Goal: Find specific page/section: Find specific page/section

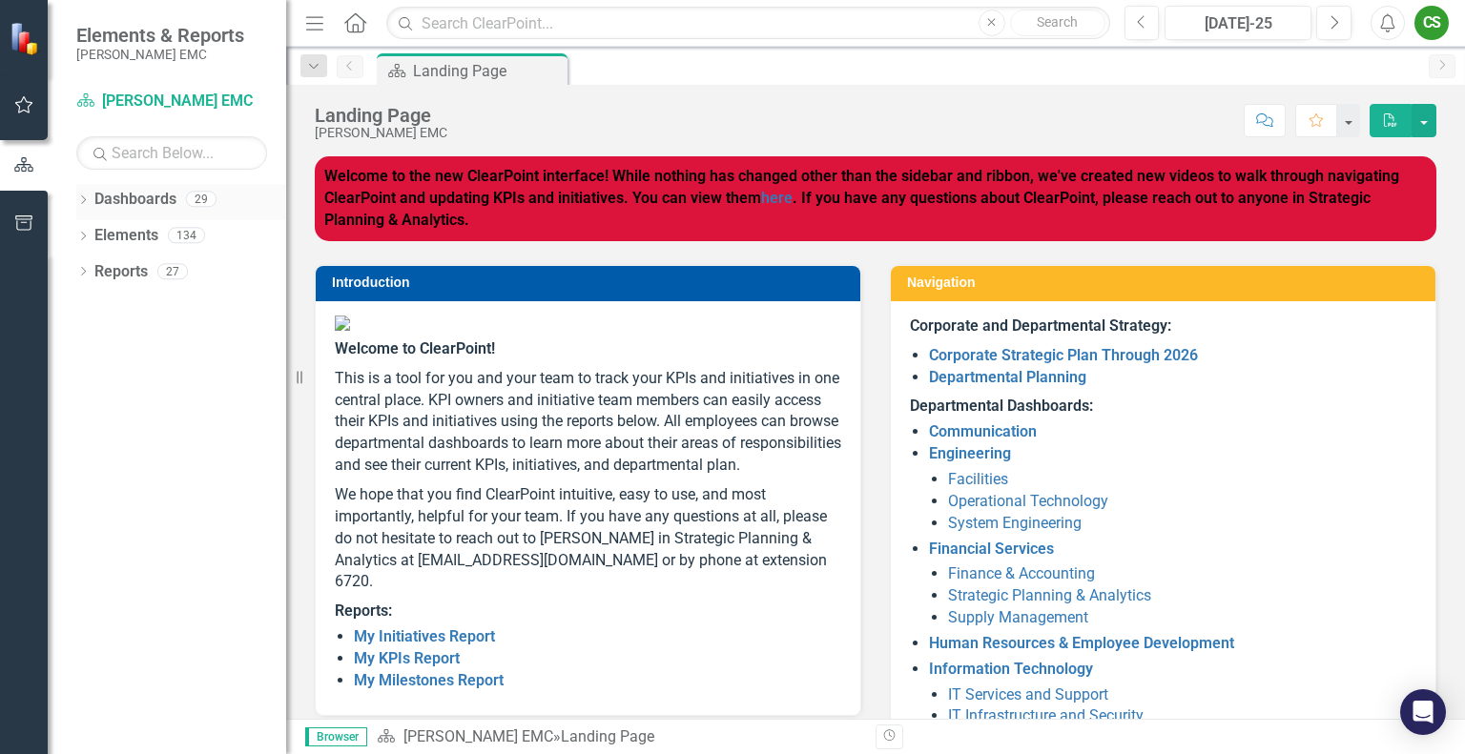
click at [87, 196] on icon "Dropdown" at bounding box center [82, 201] width 13 height 10
click at [137, 230] on link "[PERSON_NAME] EMC" at bounding box center [195, 236] width 181 height 22
click at [92, 265] on icon "Dropdown" at bounding box center [93, 270] width 14 height 11
click at [136, 376] on link "Engineering, Operations, and Technology" at bounding box center [195, 380] width 181 height 22
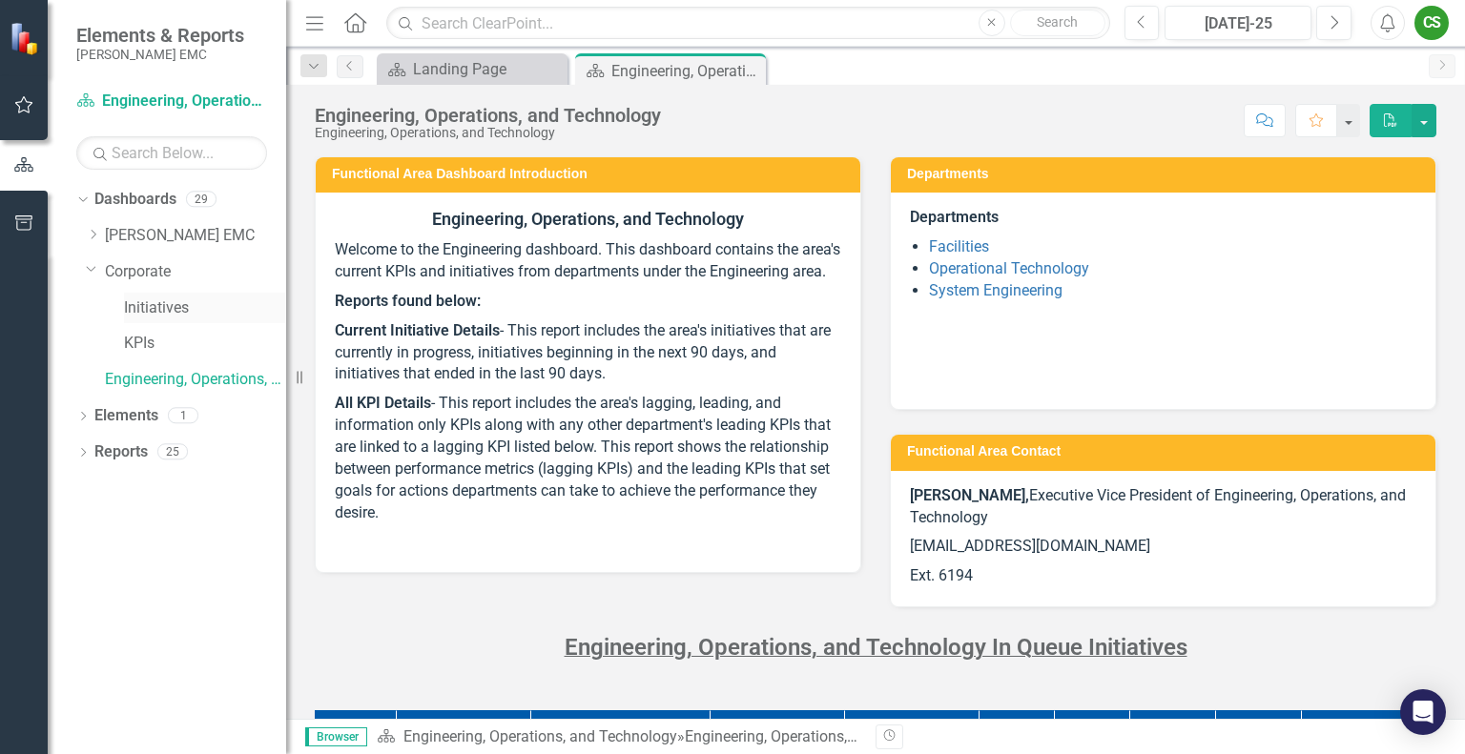
click at [148, 305] on link "Initiatives" at bounding box center [205, 309] width 162 height 22
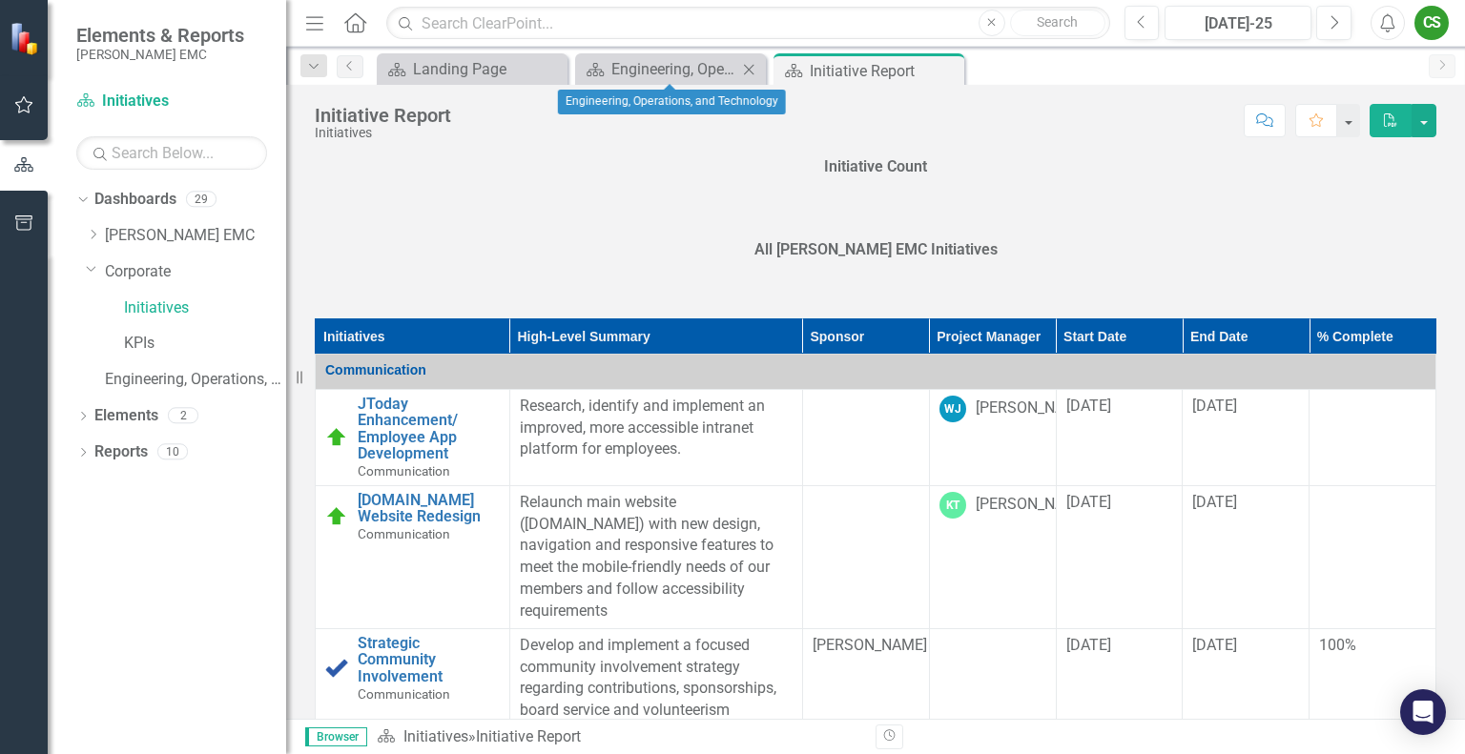
click at [751, 67] on icon "Close" at bounding box center [748, 69] width 19 height 15
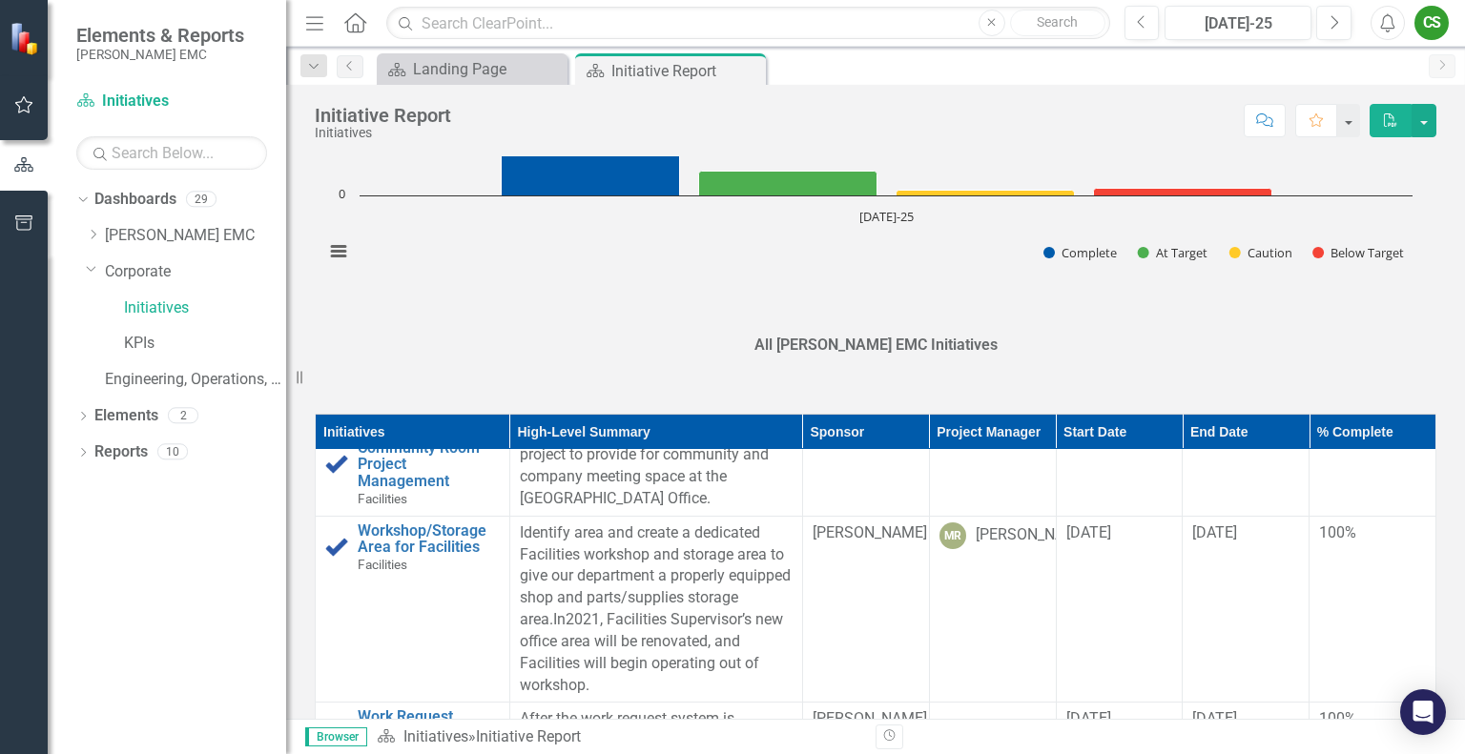
scroll to position [1716, 0]
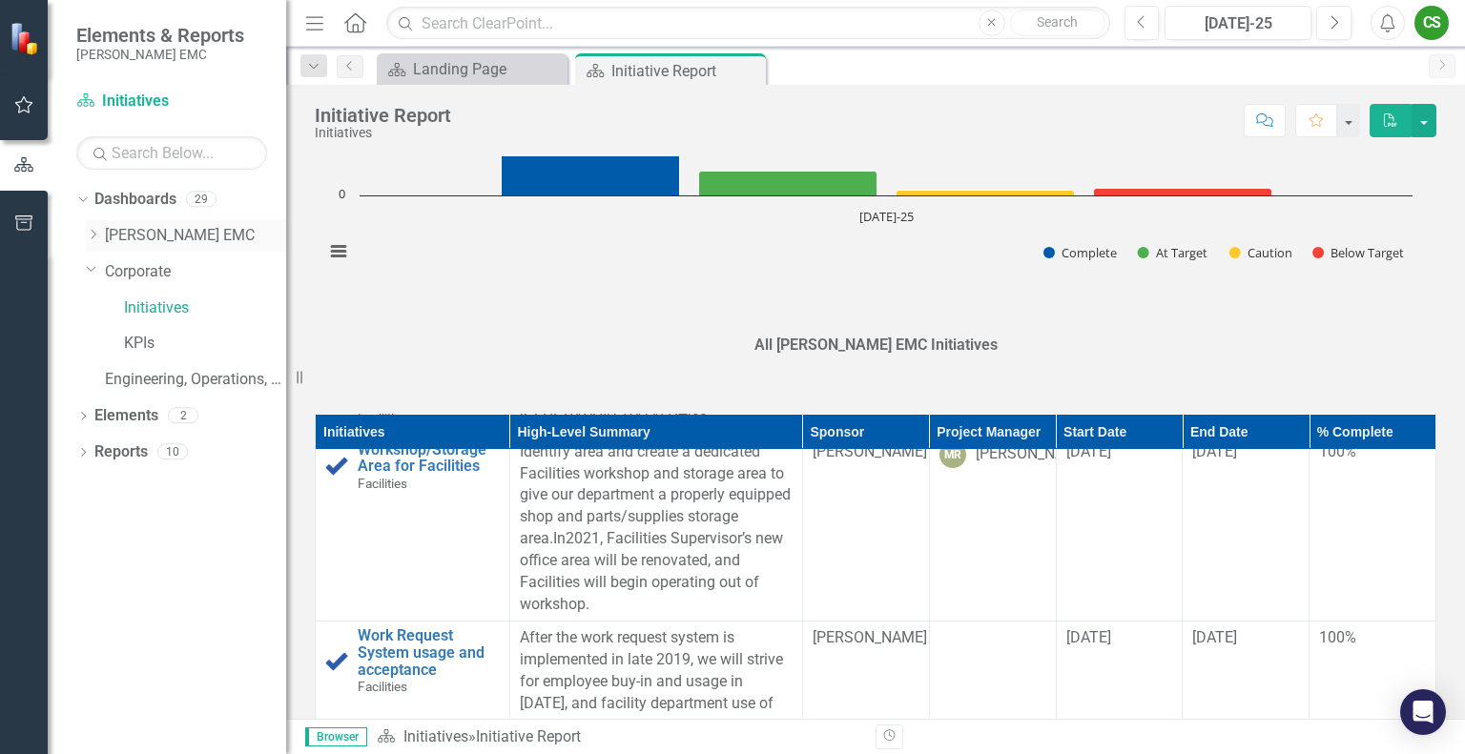
click at [92, 231] on icon "Dropdown" at bounding box center [93, 234] width 14 height 11
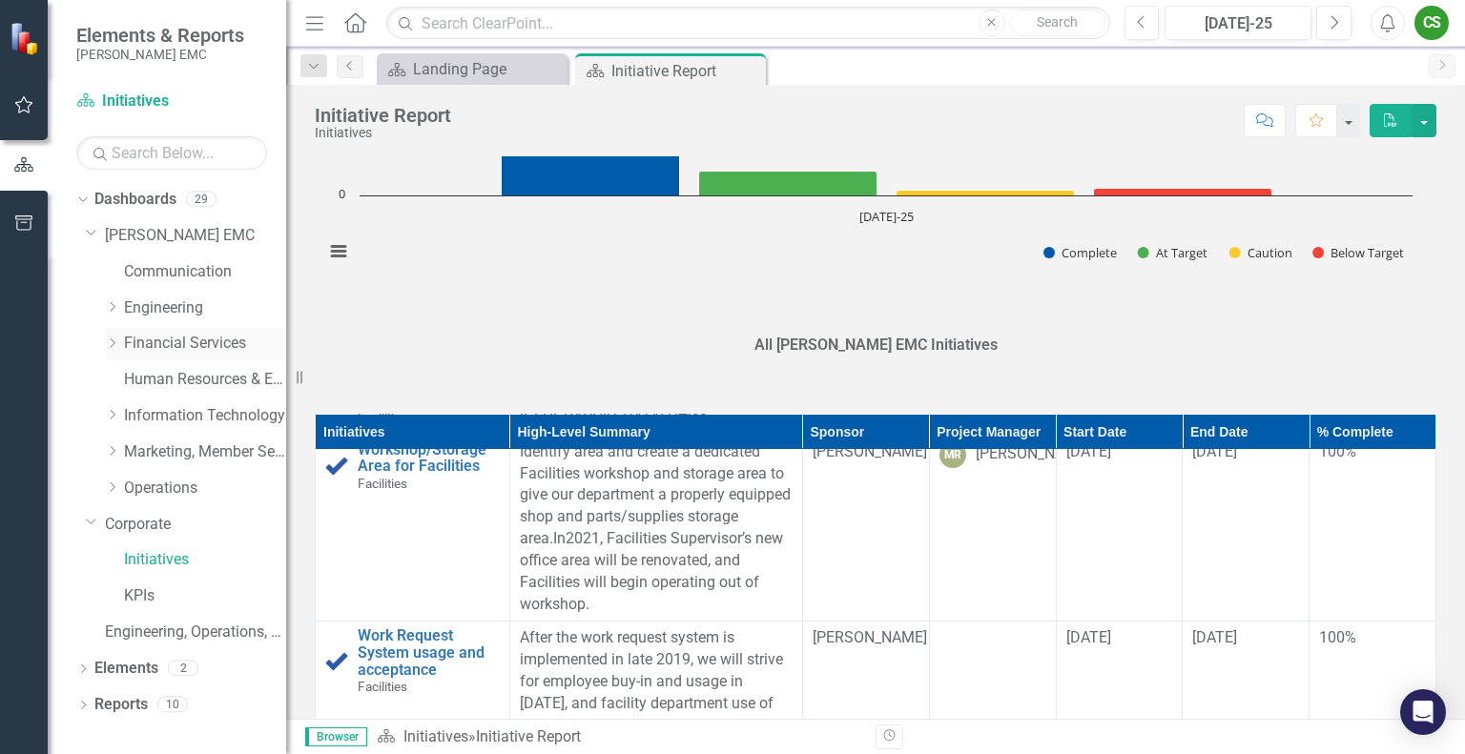
click at [111, 339] on icon at bounding box center [113, 344] width 5 height 10
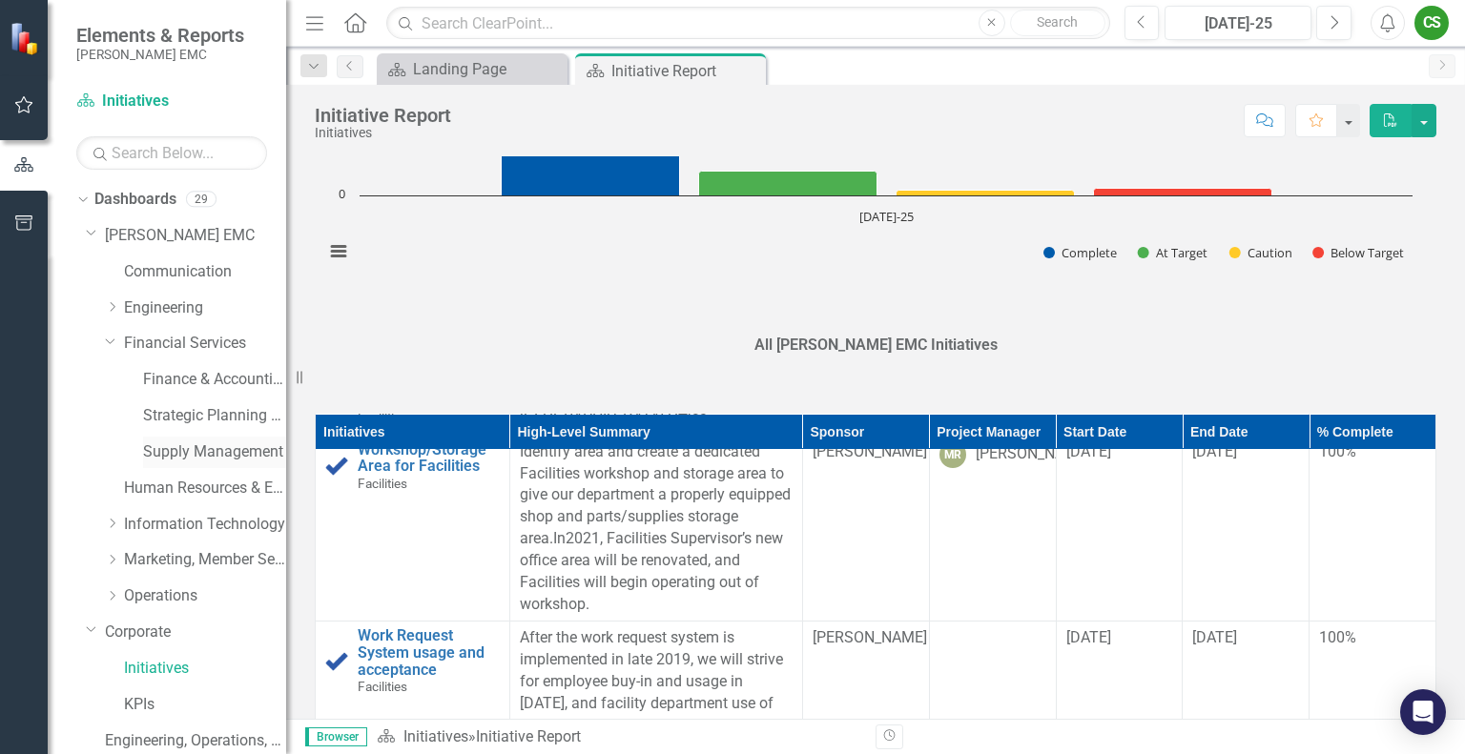
click at [185, 449] on link "Supply Management" at bounding box center [214, 453] width 143 height 22
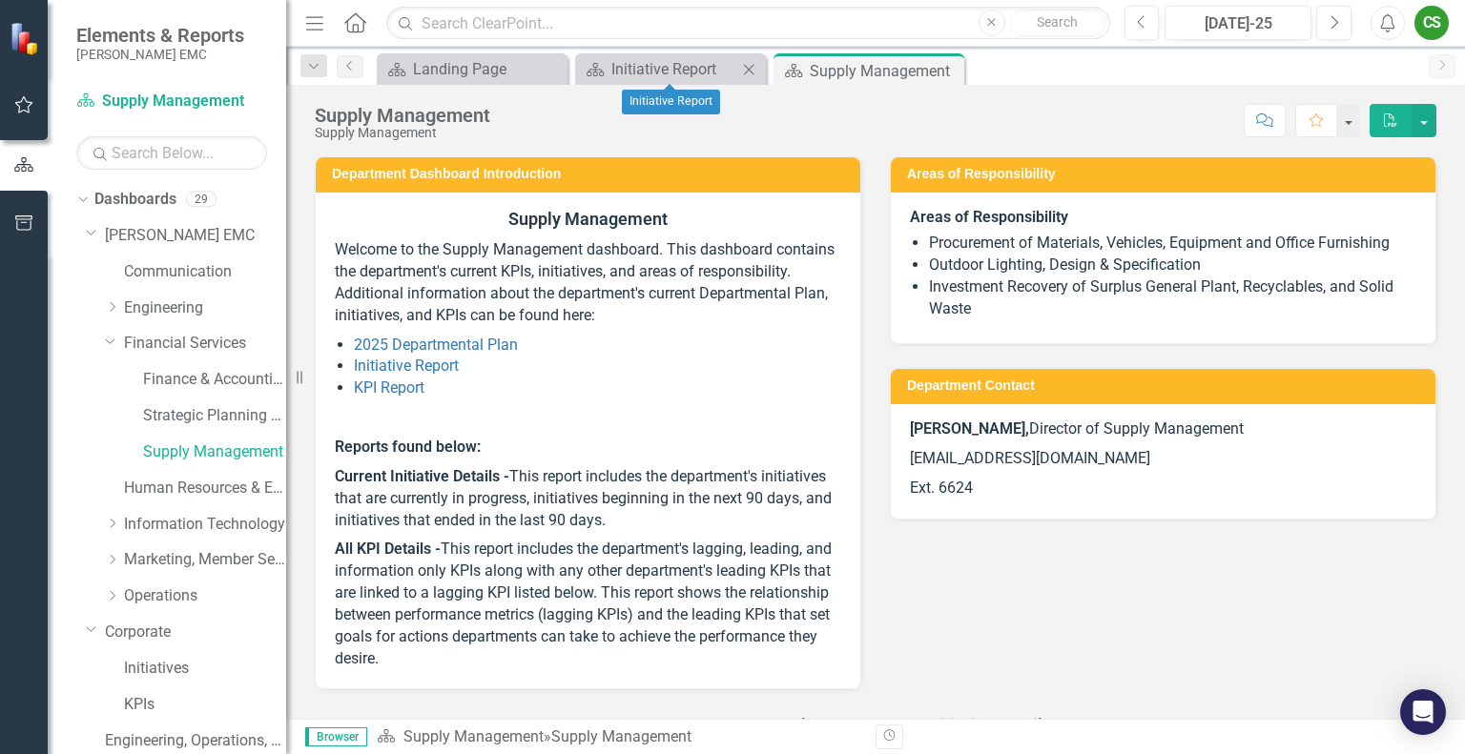
click at [751, 68] on icon "Close" at bounding box center [748, 69] width 19 height 15
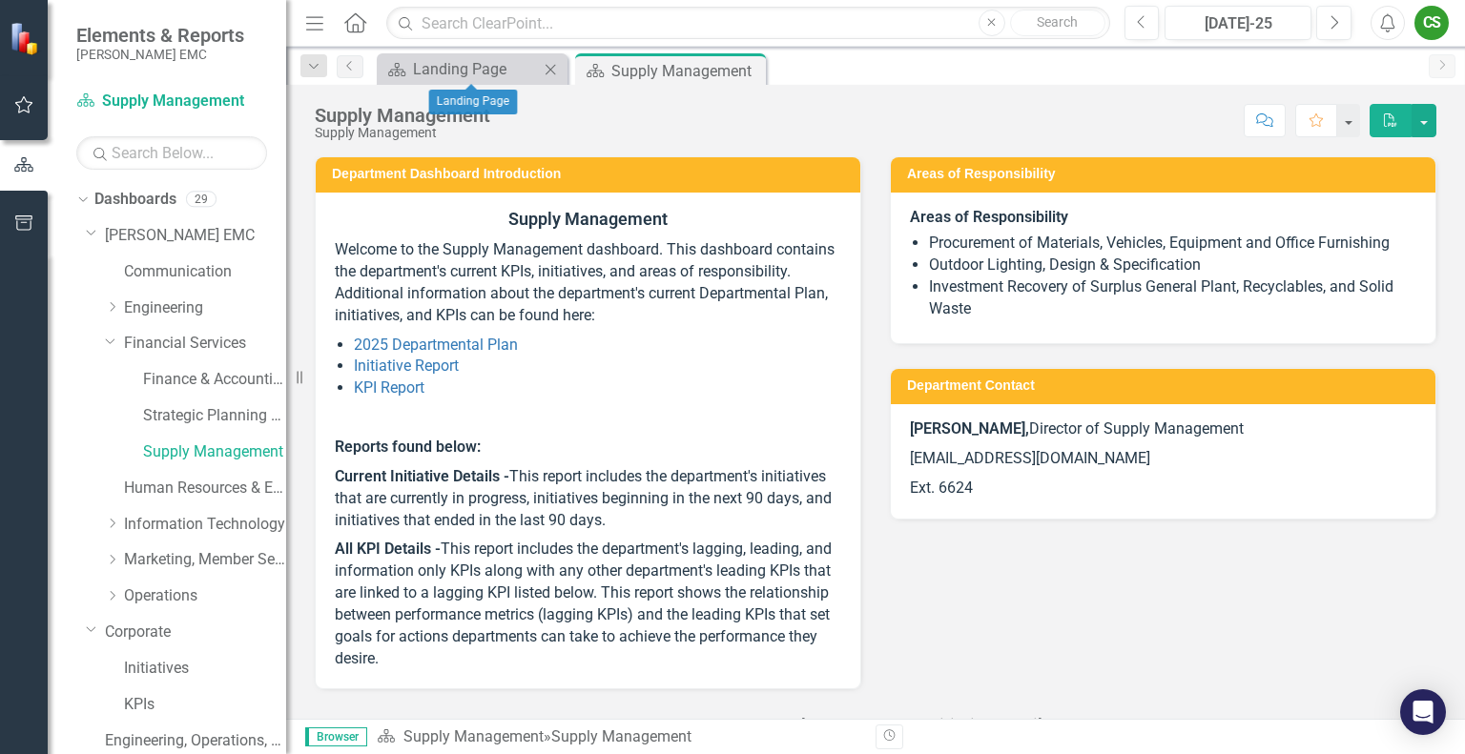
click at [548, 72] on icon "Close" at bounding box center [550, 69] width 19 height 15
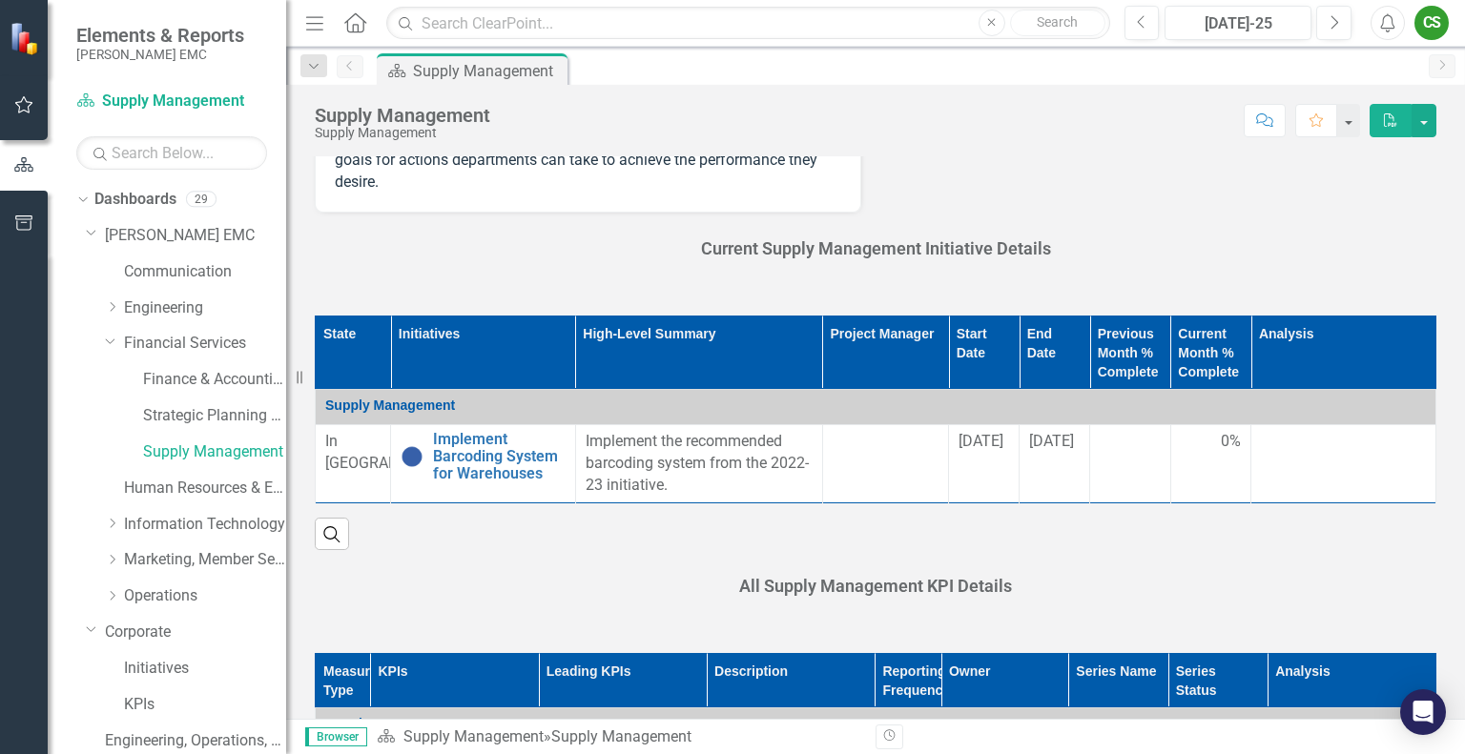
scroll to position [572, 0]
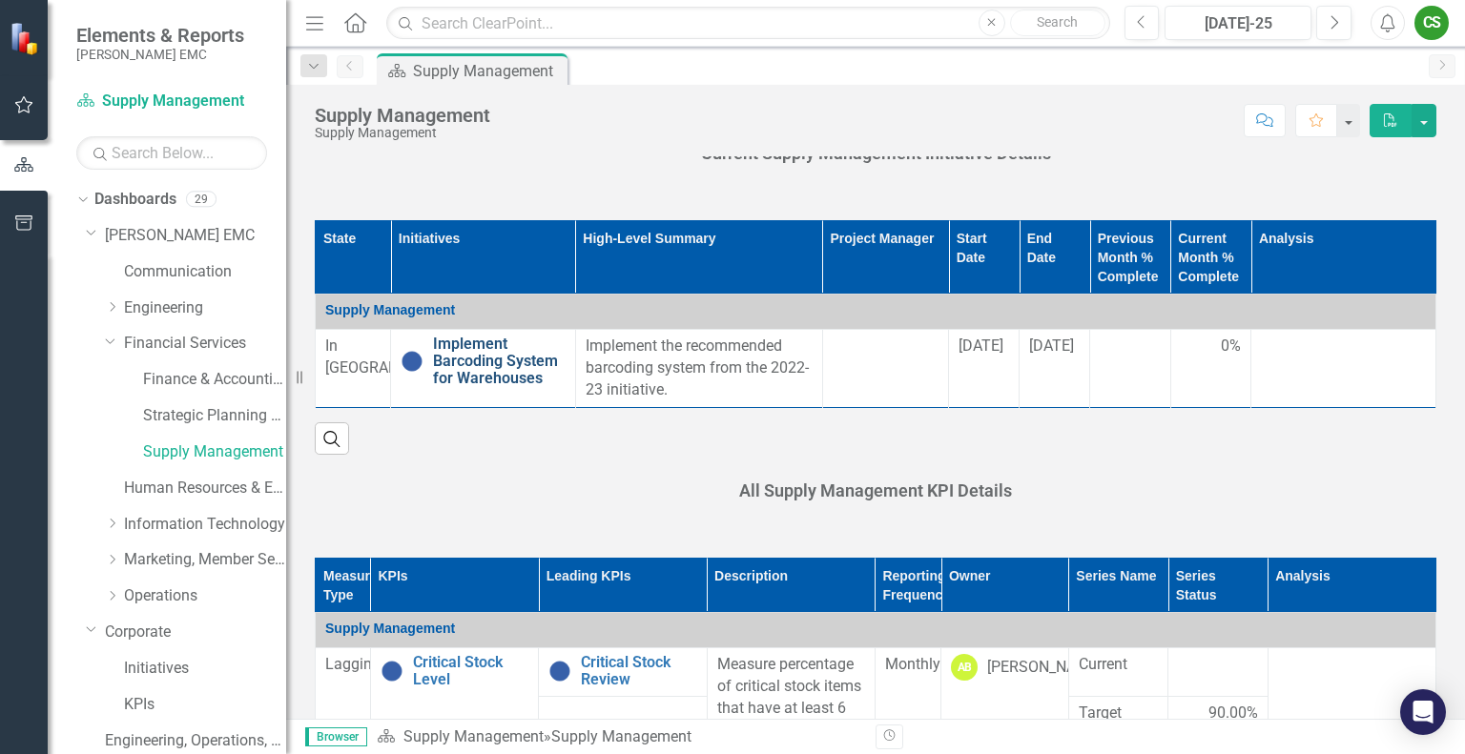
click at [474, 363] on link "Implement Barcoding System for Warehouses" at bounding box center [499, 361] width 133 height 51
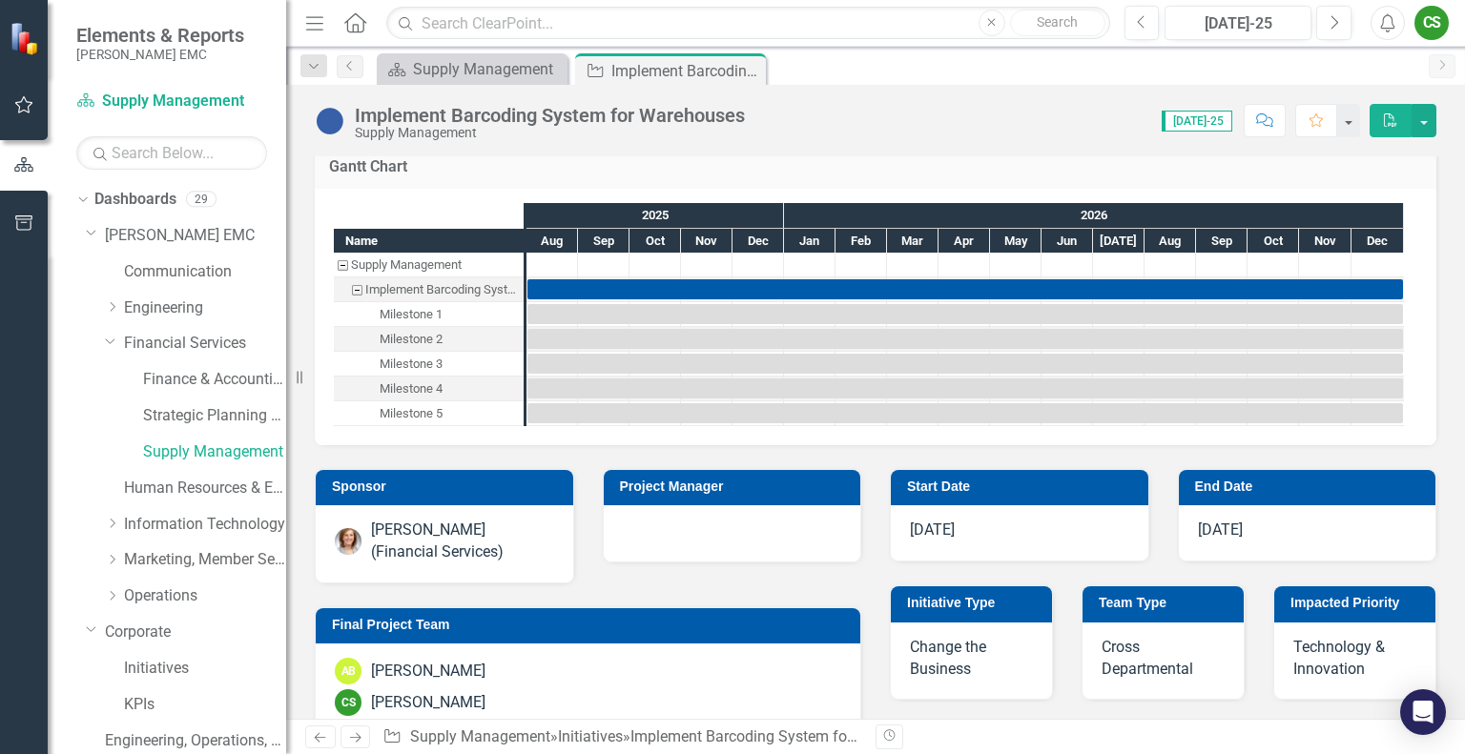
scroll to position [191, 0]
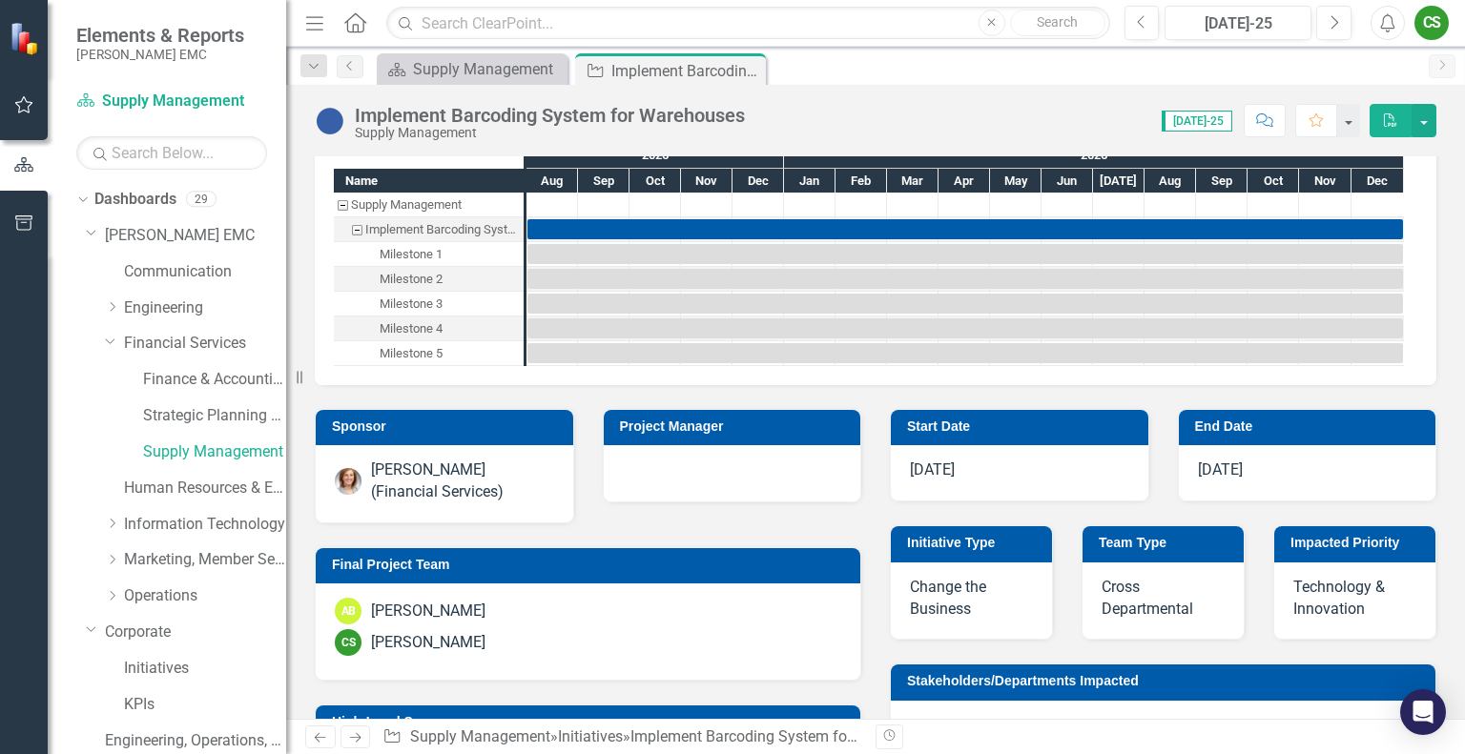
click at [923, 588] on span "Change the Business" at bounding box center [948, 598] width 76 height 40
click at [918, 588] on span "Change the Business" at bounding box center [948, 598] width 76 height 40
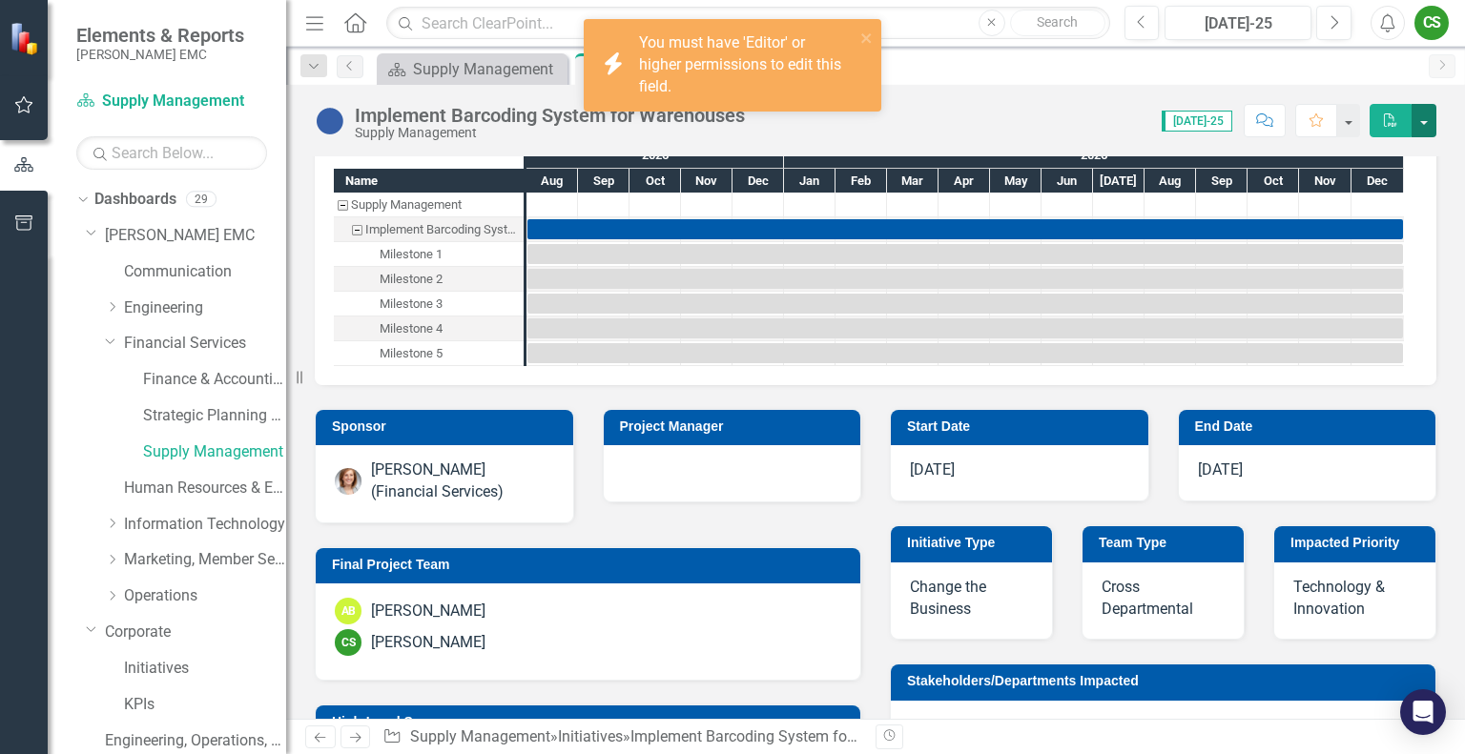
click at [1422, 120] on button "button" at bounding box center [1423, 120] width 25 height 33
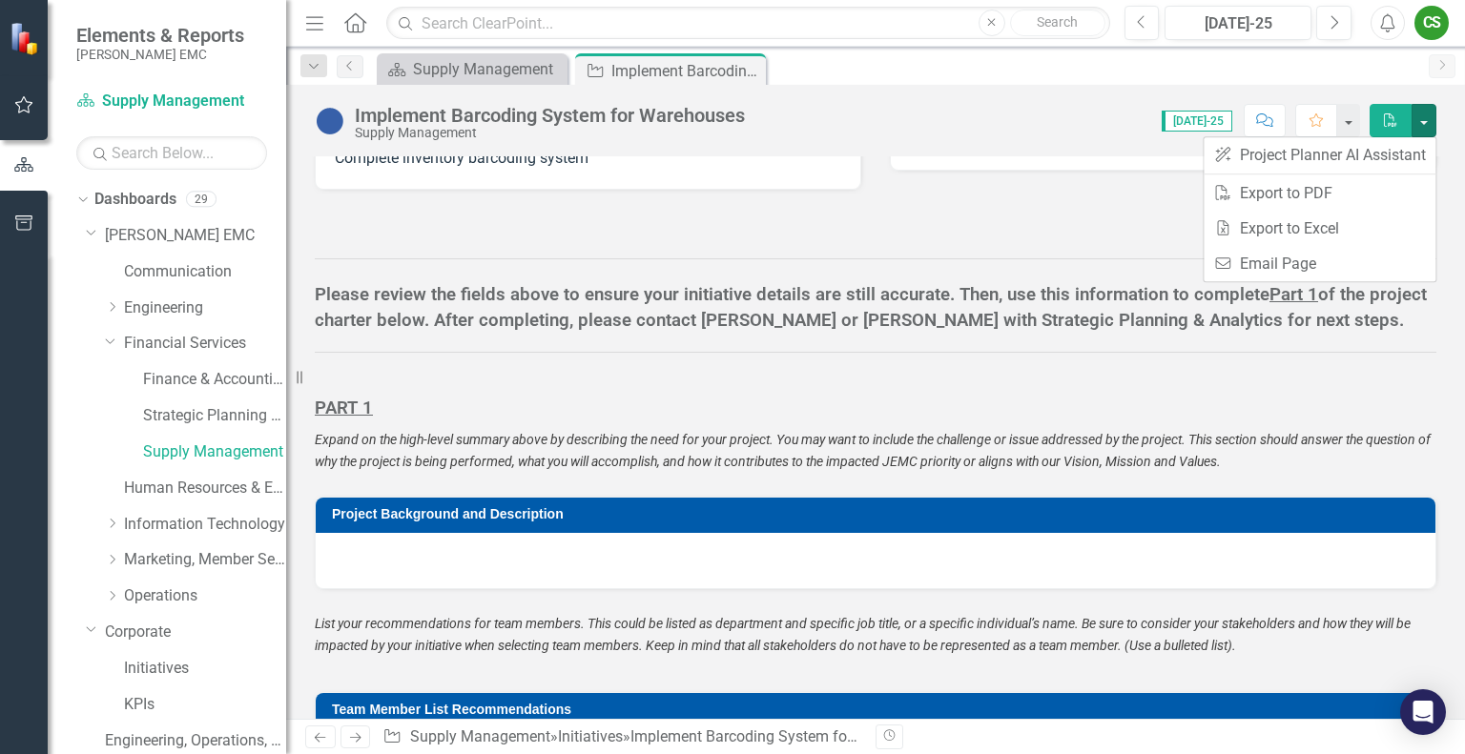
scroll to position [969, 0]
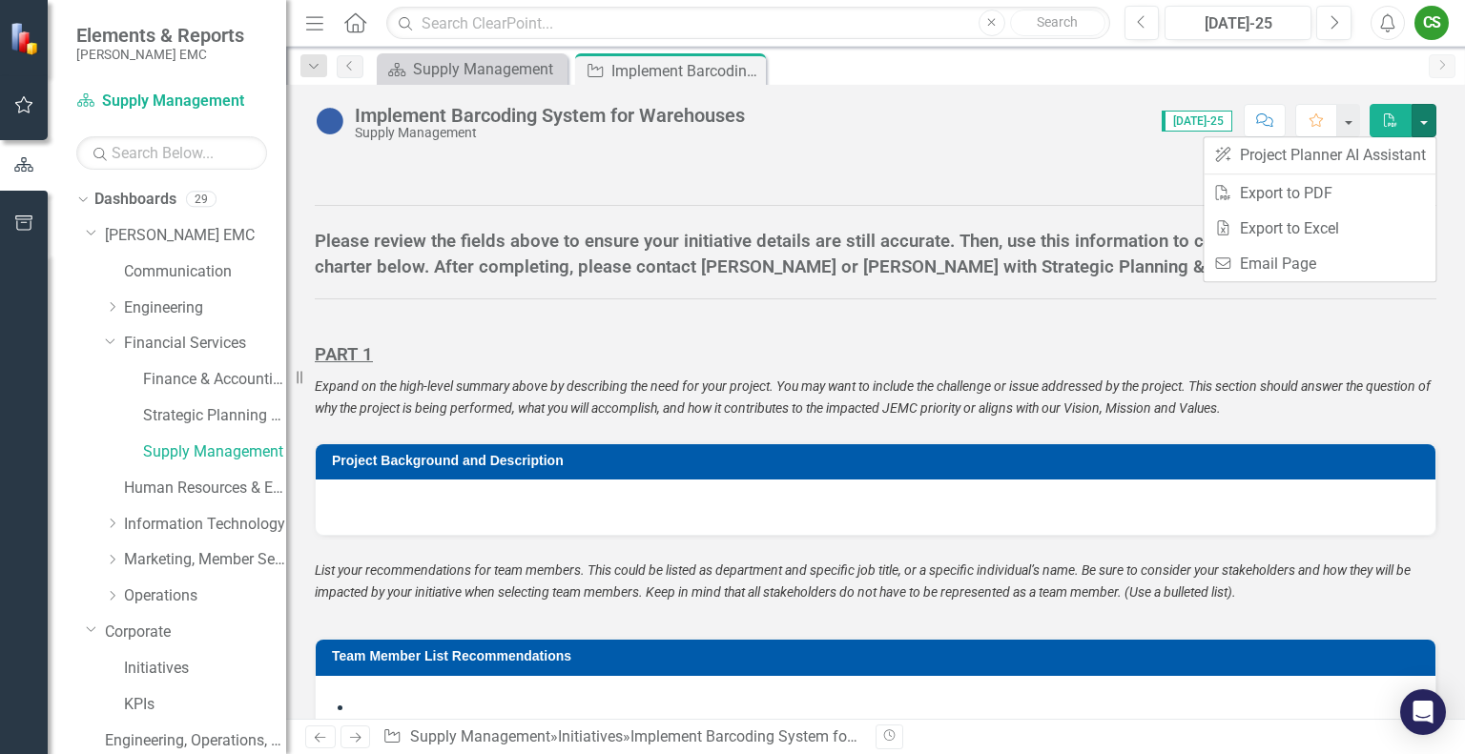
click at [384, 523] on div at bounding box center [876, 507] width 1120 height 55
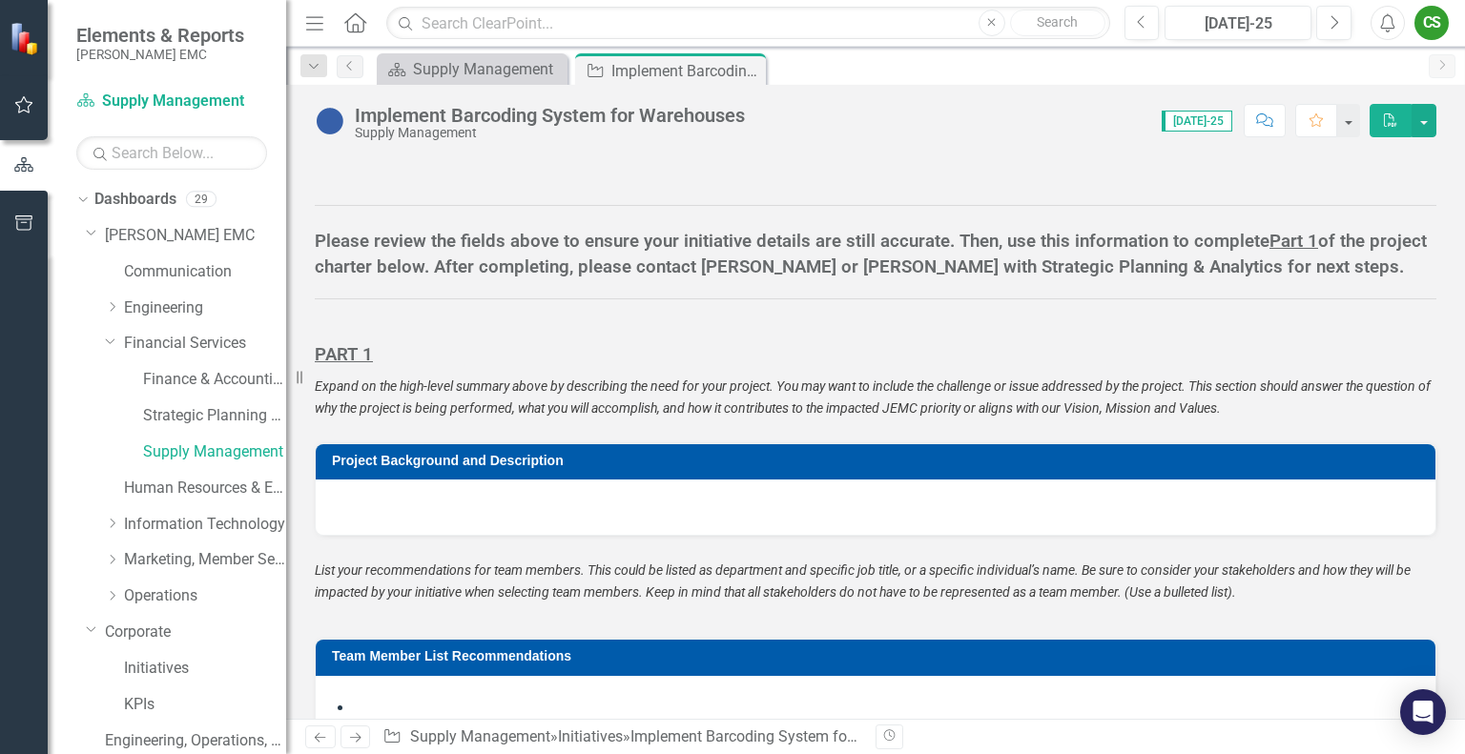
click at [380, 519] on div at bounding box center [876, 507] width 1120 height 55
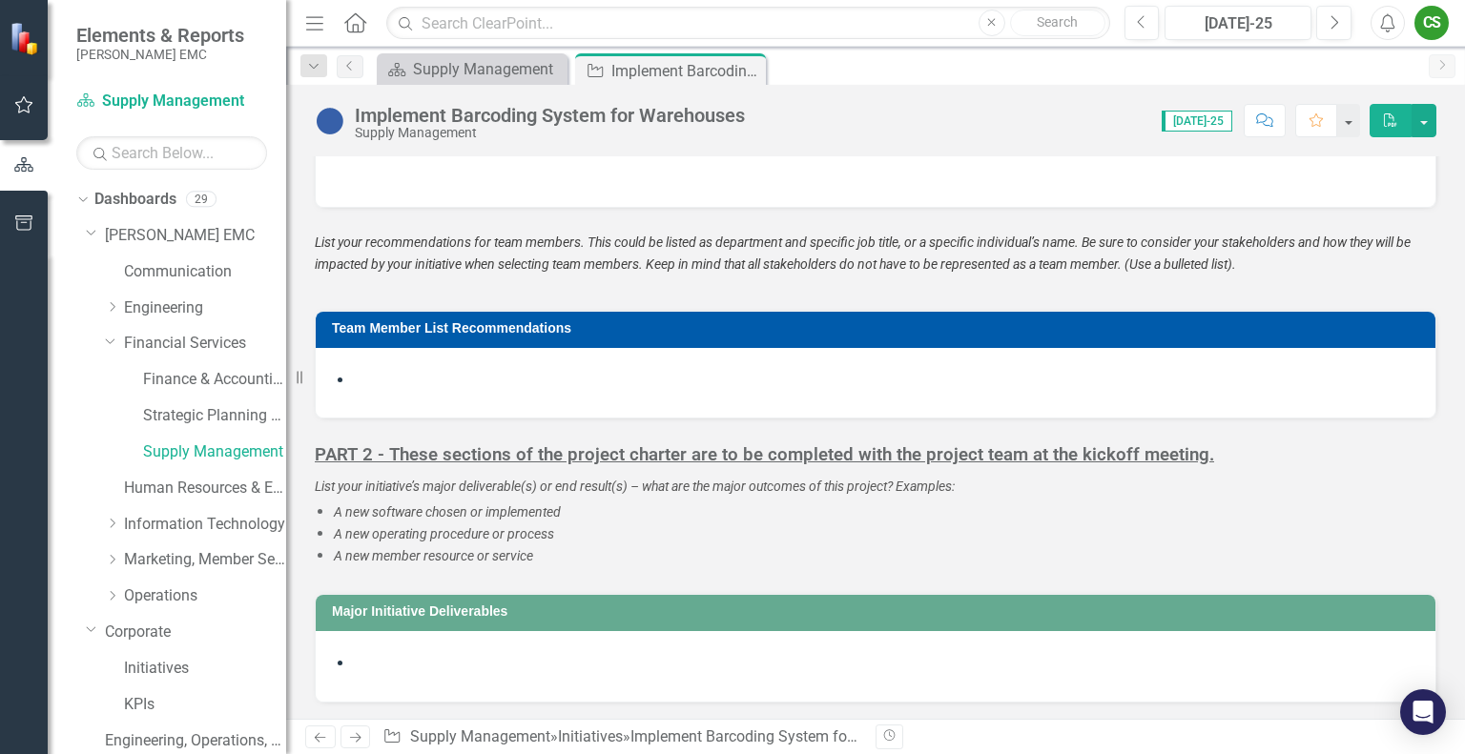
scroll to position [1350, 0]
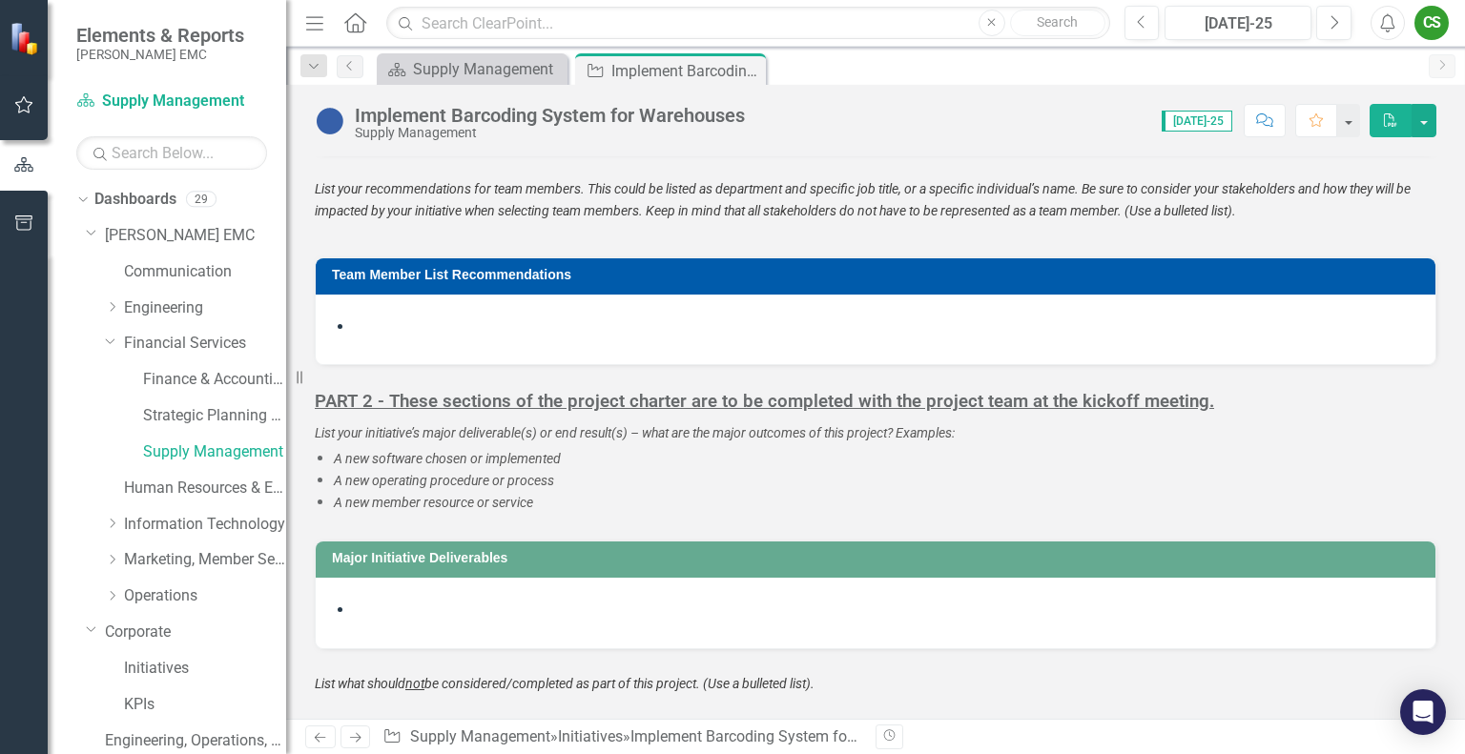
click at [366, 339] on li at bounding box center [885, 328] width 1062 height 22
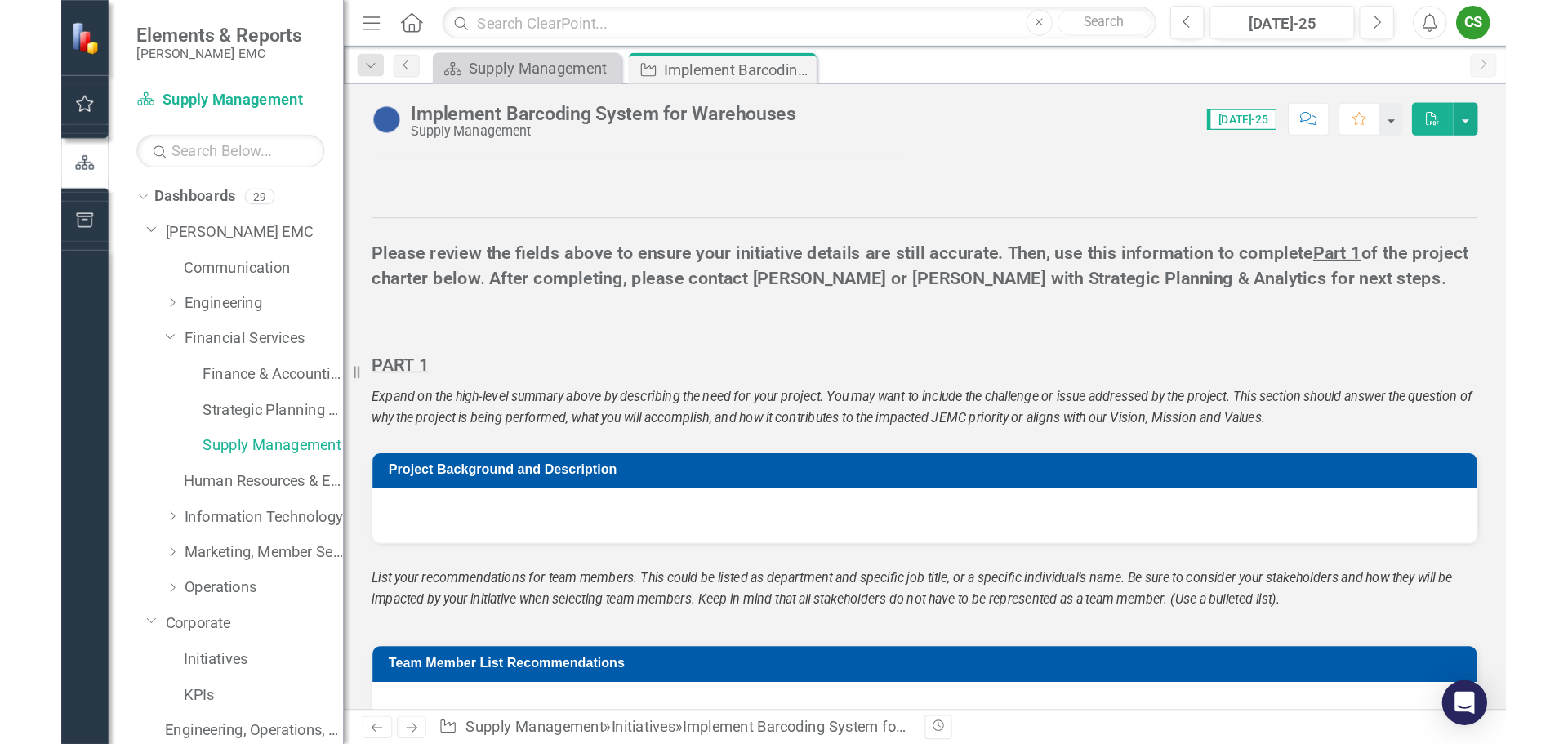
scroll to position [817, 0]
